Goal: Information Seeking & Learning: Learn about a topic

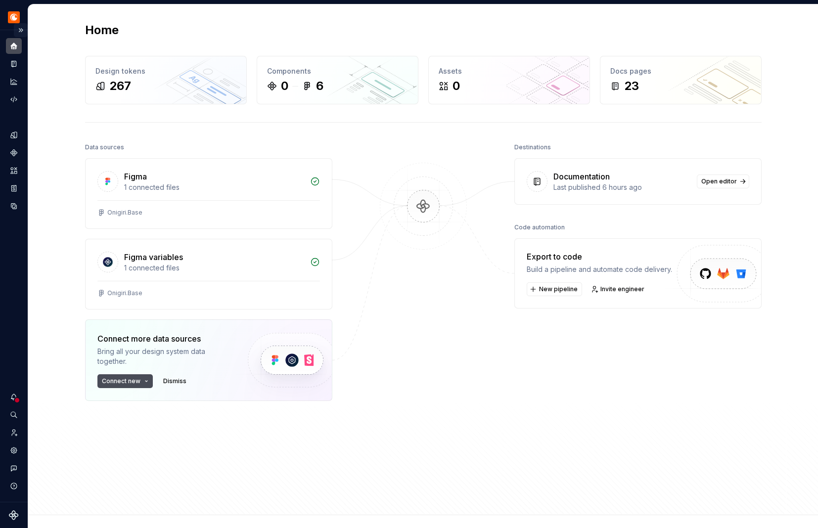
click at [19, 28] on button "Expand sidebar" at bounding box center [21, 30] width 14 height 14
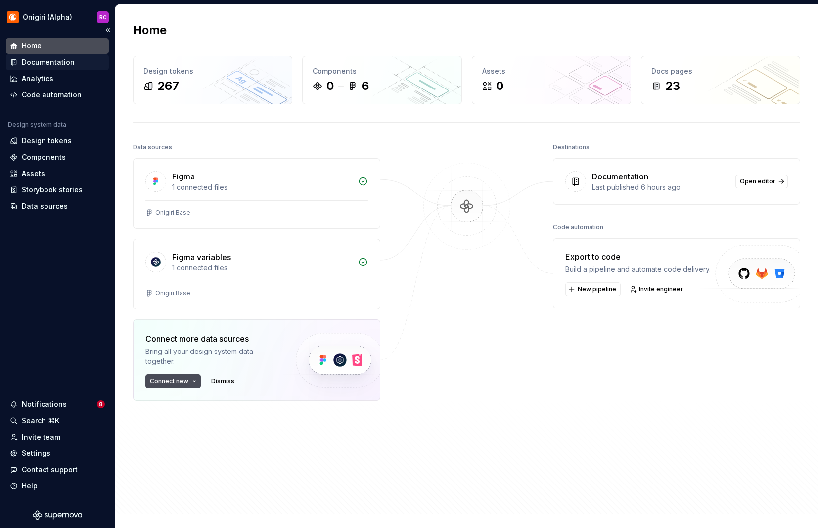
click at [44, 60] on div "Documentation" at bounding box center [48, 62] width 53 height 10
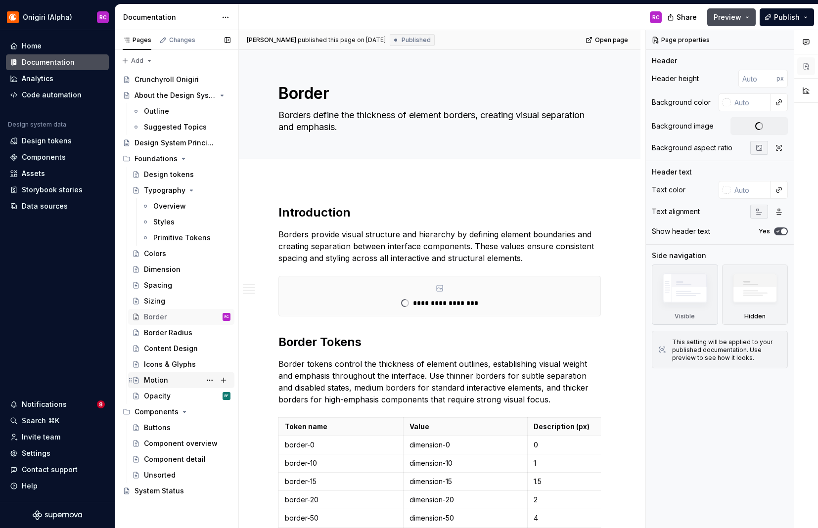
click at [157, 381] on div "Motion" at bounding box center [156, 380] width 24 height 10
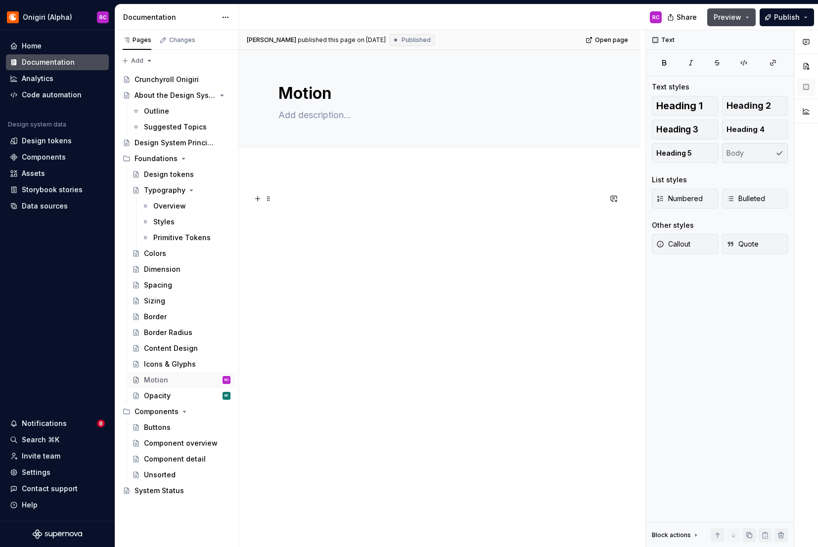
click at [355, 201] on p at bounding box center [439, 199] width 322 height 12
type textarea "*"
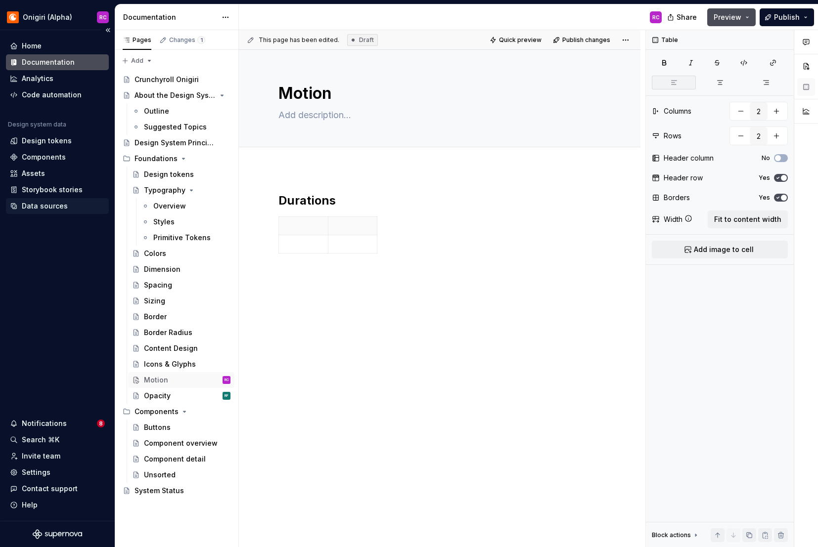
type textarea "*"
